Goal: Check status

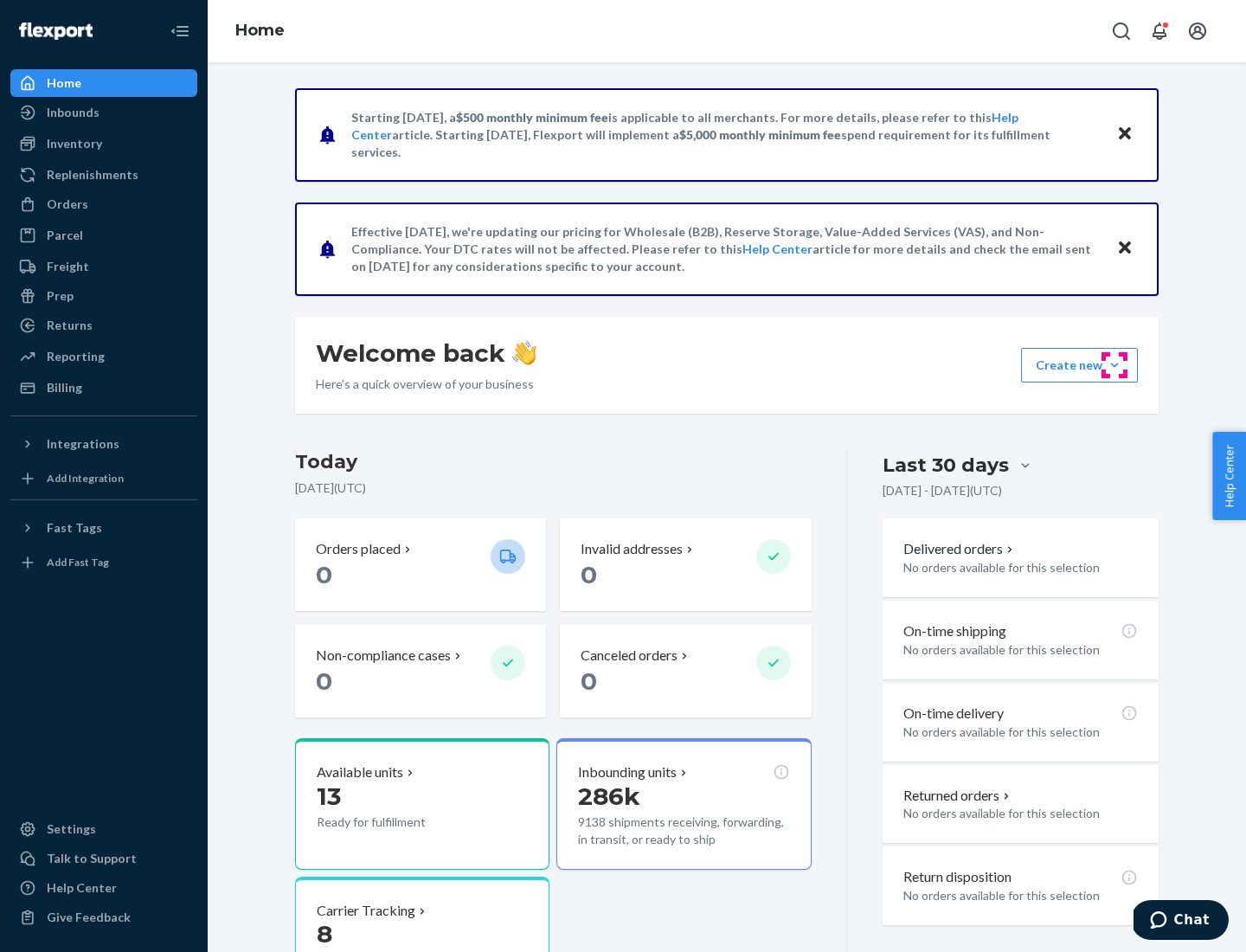
click at [1115, 365] on button "Create new Create new inbound Create new order Create new product" at bounding box center [1080, 365] width 117 height 34
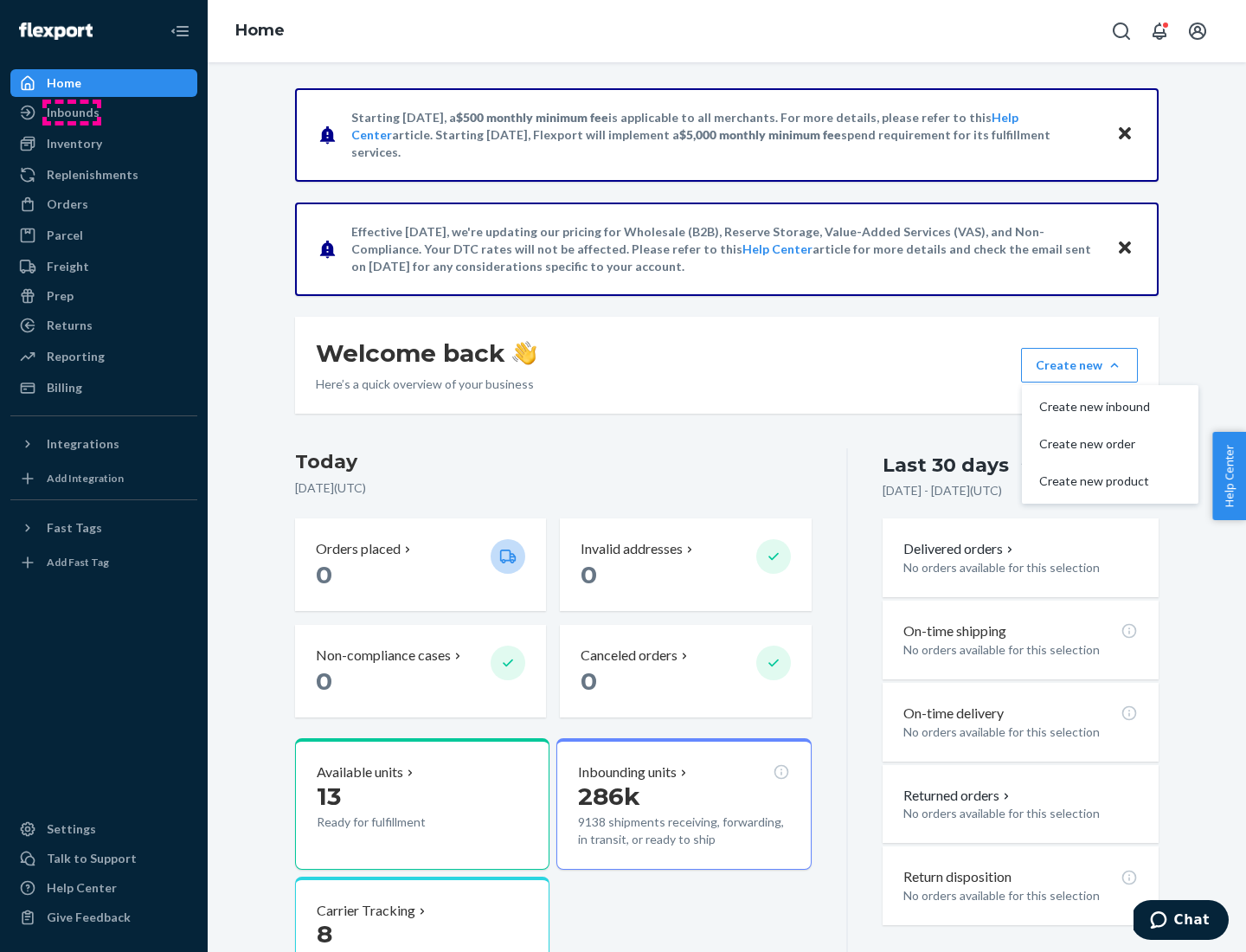
click at [72, 112] on div "Inbounds" at bounding box center [74, 113] width 53 height 18
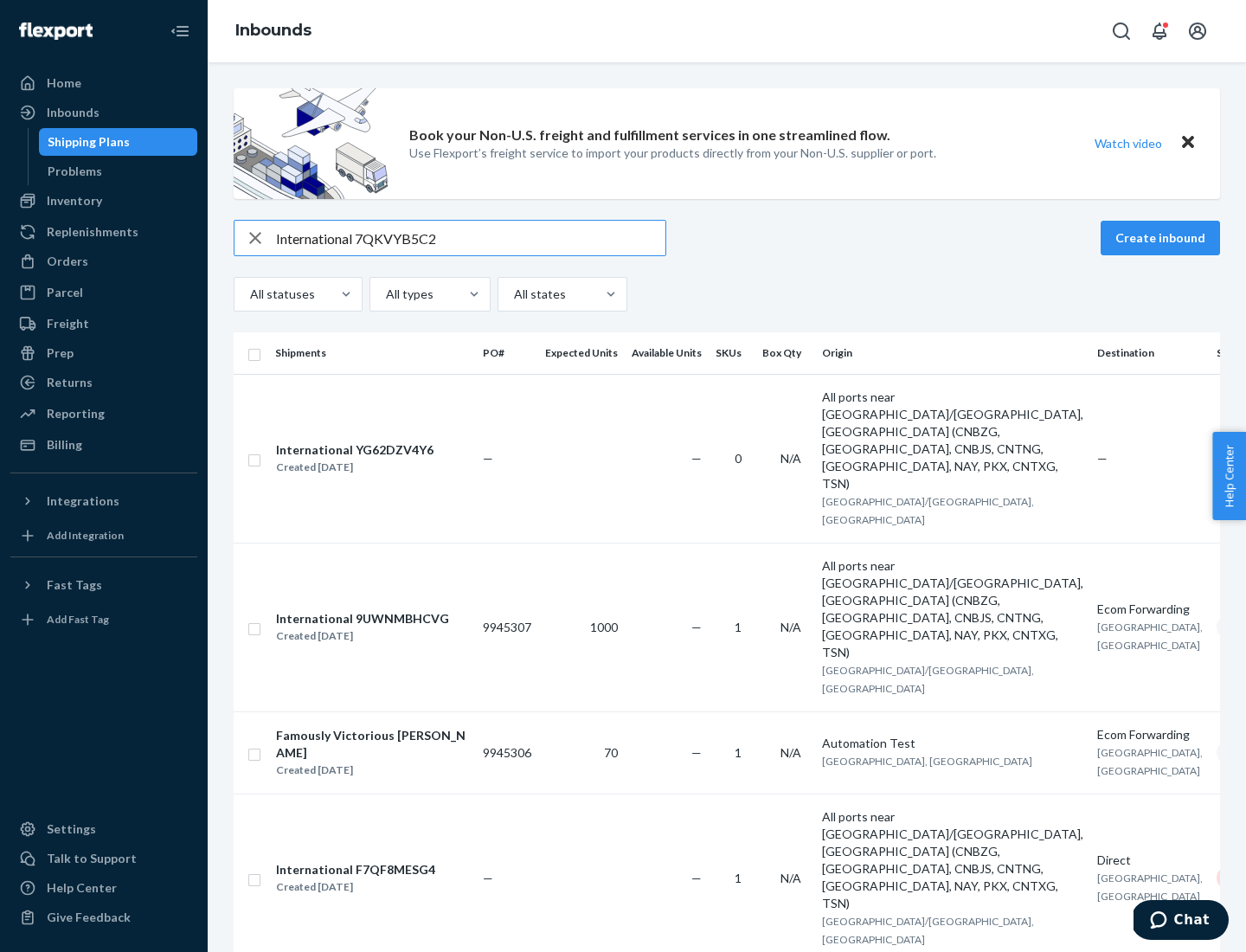
type input "International 7QKVYB5C29"
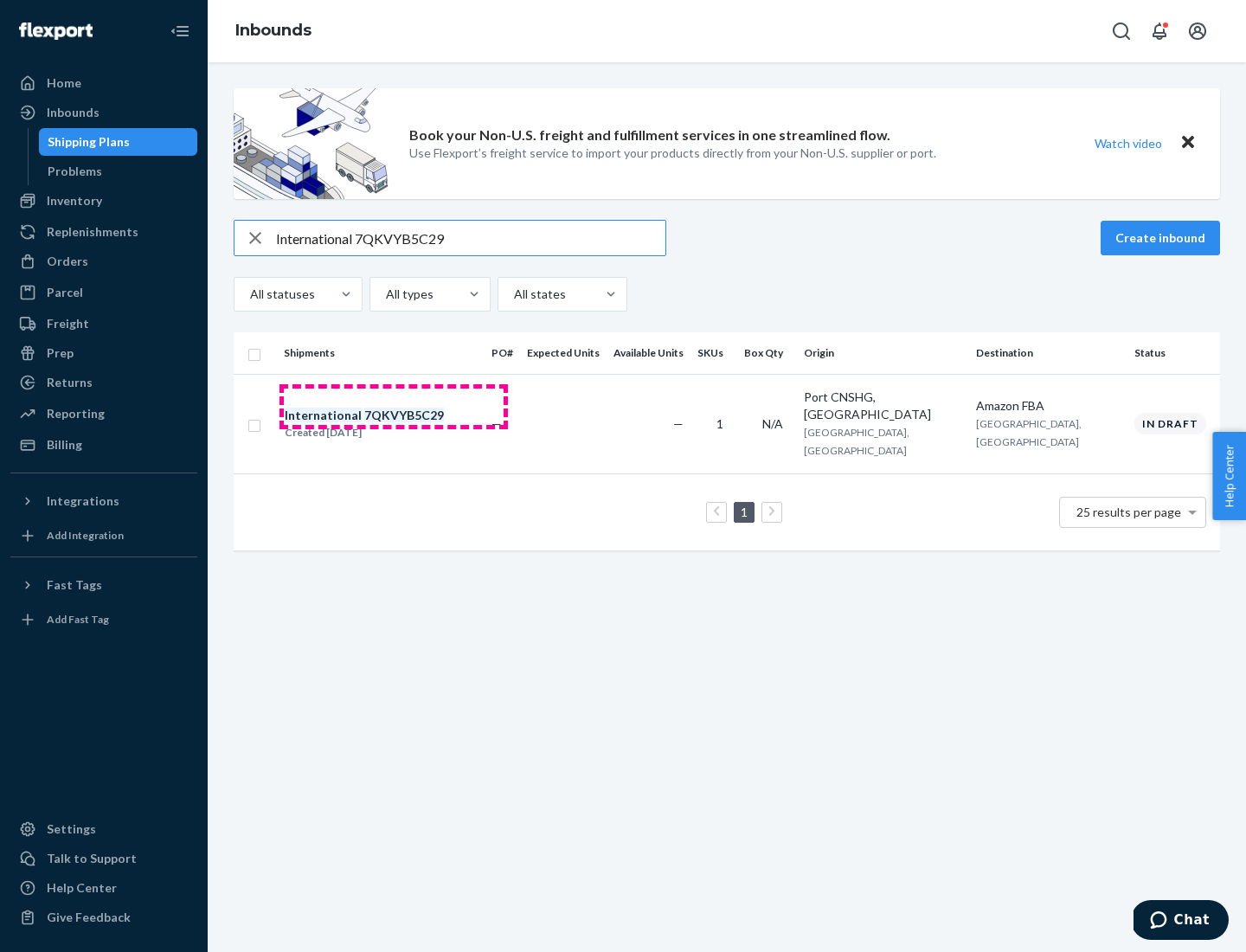
click at [393, 424] on div "Created [DATE]" at bounding box center [365, 433] width 159 height 18
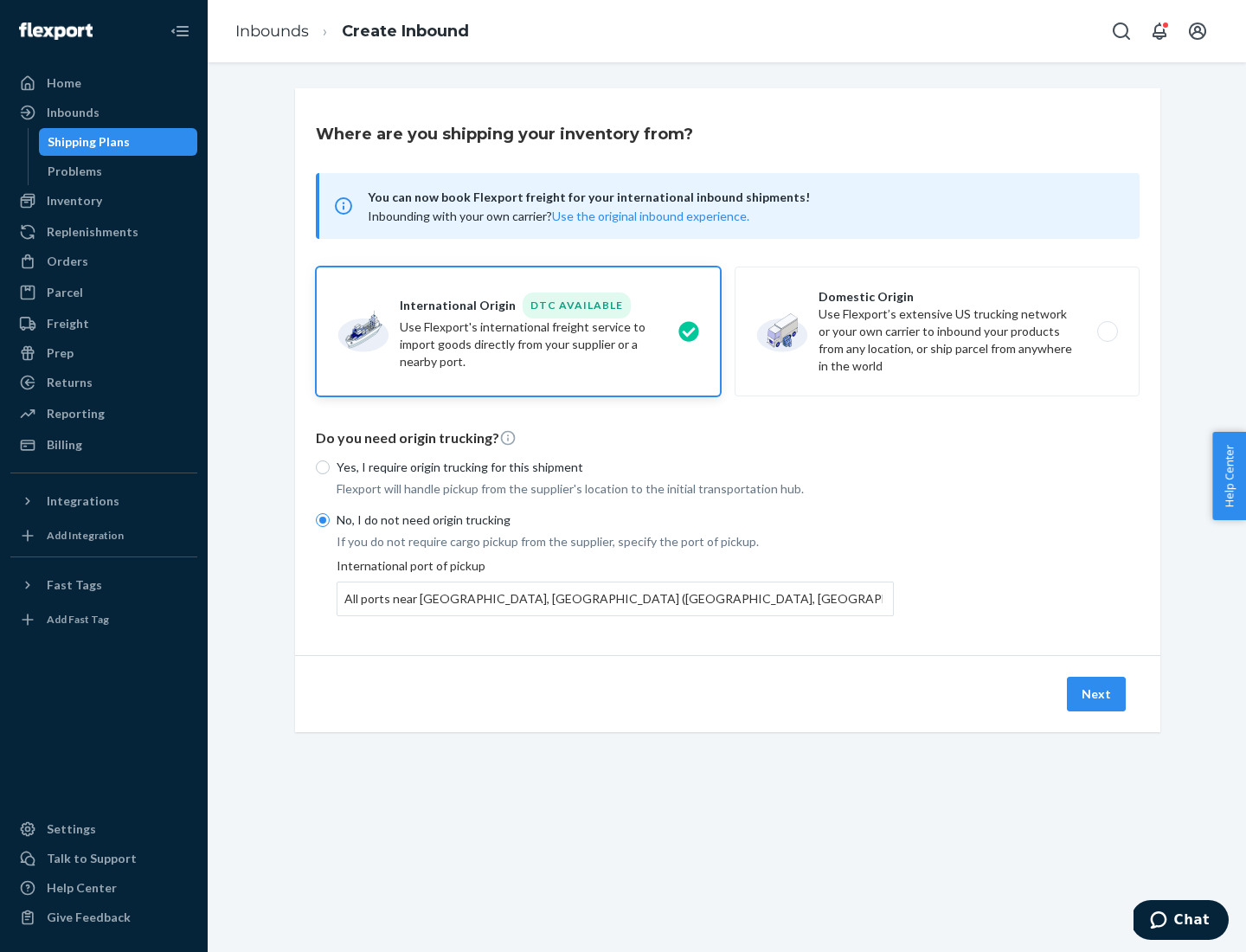
click at [1098, 693] on button "Next" at bounding box center [1097, 693] width 59 height 34
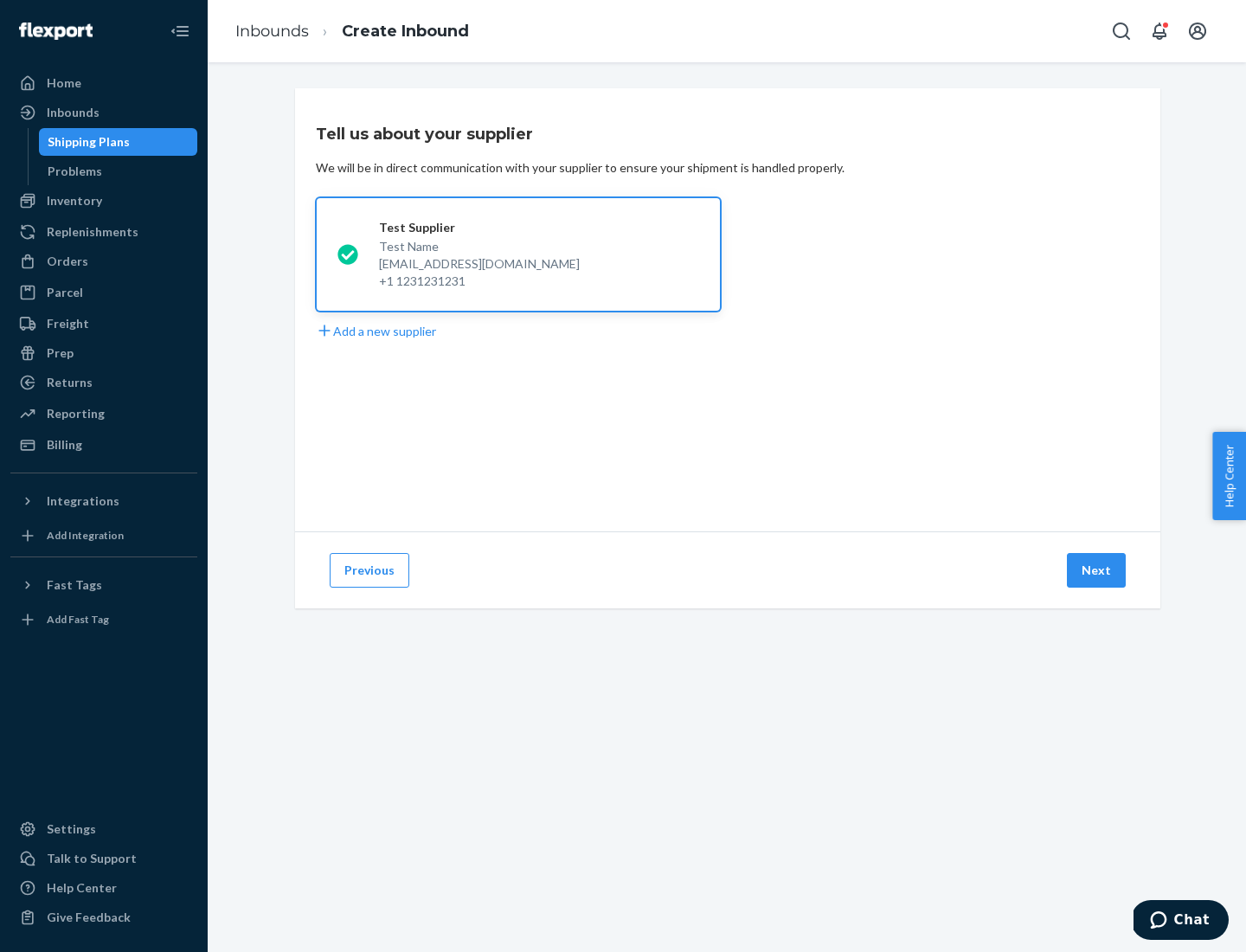
click at [1098, 570] on button "Next" at bounding box center [1097, 569] width 59 height 34
